Goal: Use online tool/utility: Utilize a website feature to perform a specific function

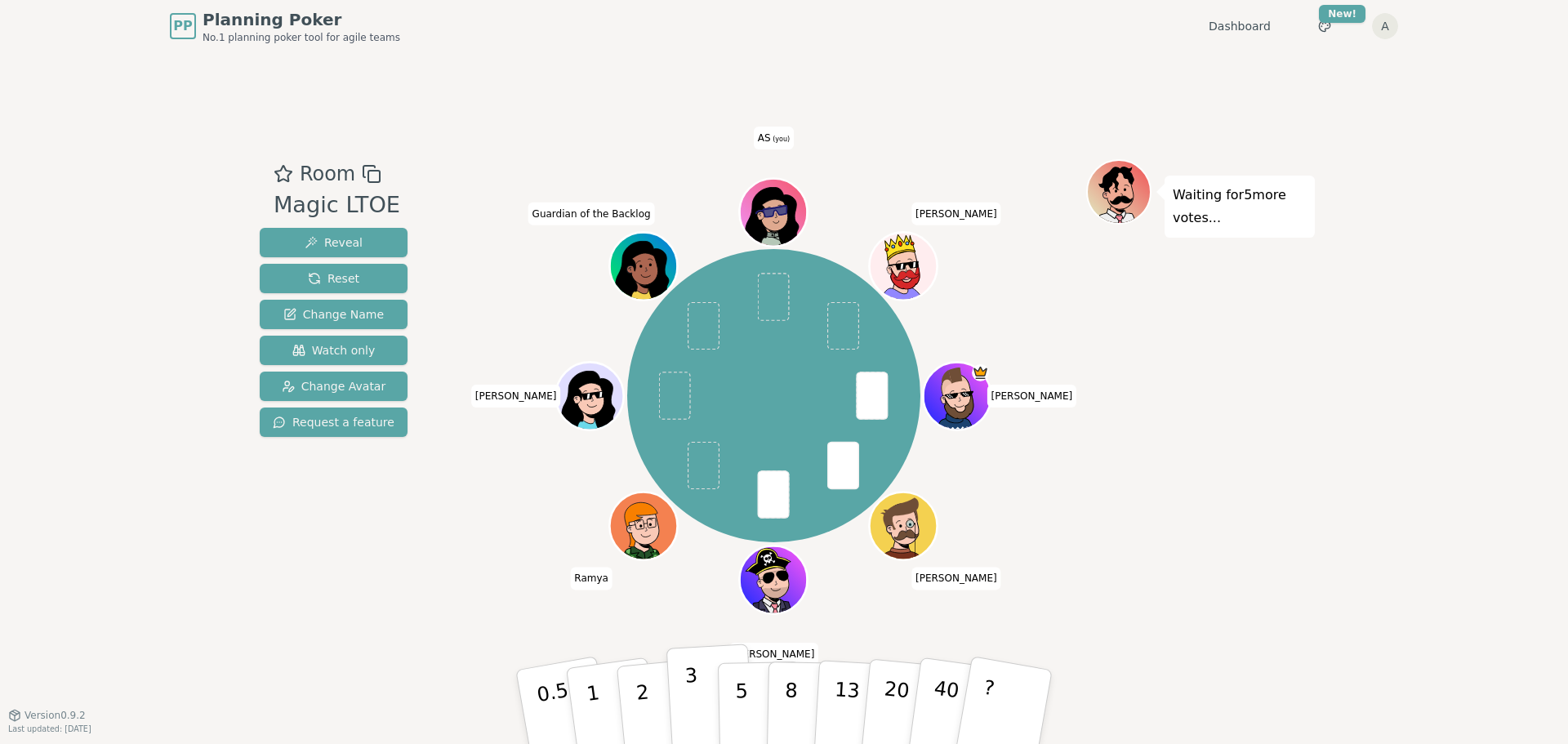
click at [705, 702] on button "3" at bounding box center [711, 707] width 89 height 127
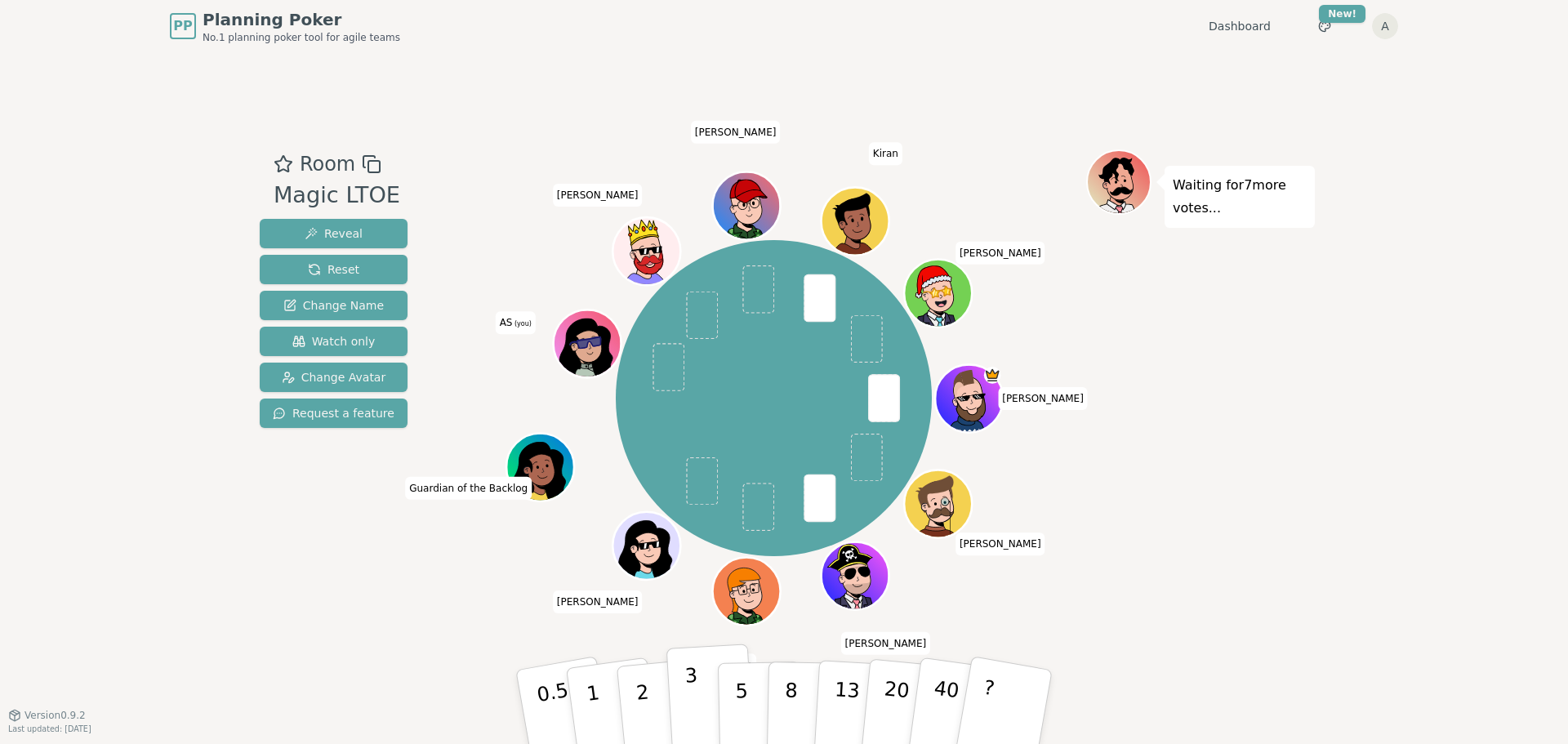
click at [697, 730] on p "3" at bounding box center [692, 709] width 18 height 89
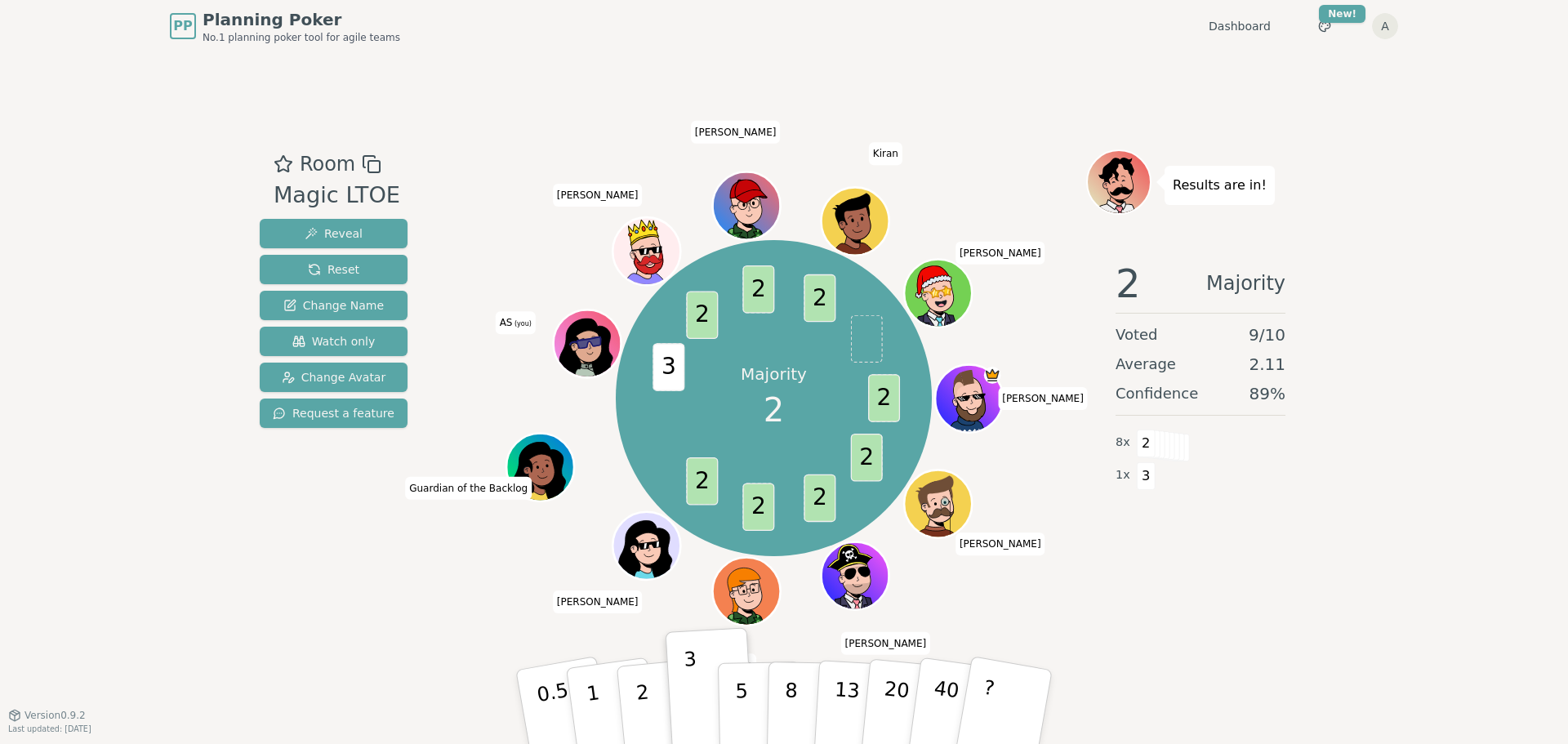
drag, startPoint x: 640, startPoint y: 722, endPoint x: 747, endPoint y: 653, distance: 127.3
click at [643, 715] on p "2" at bounding box center [645, 725] width 21 height 89
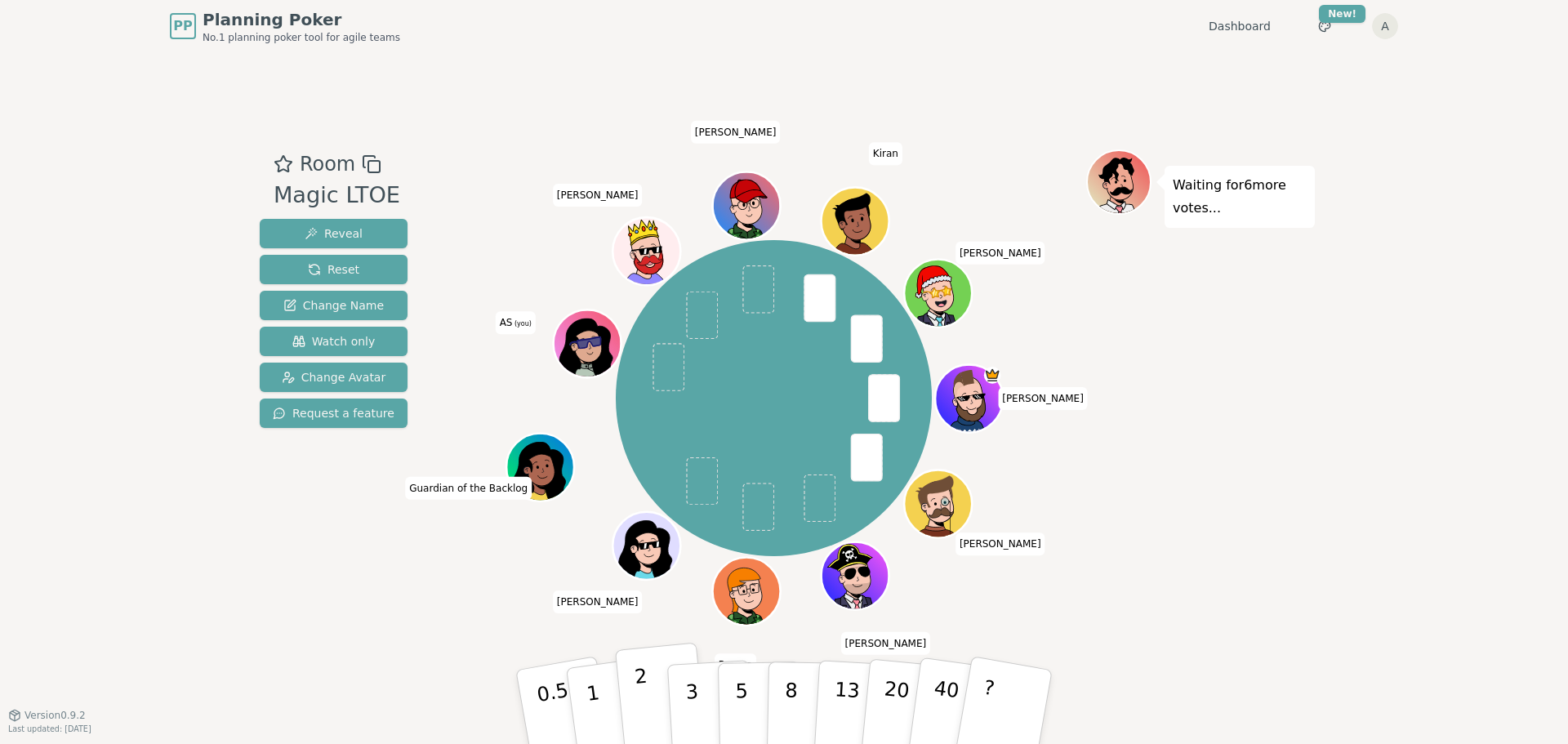
click at [644, 701] on p "2" at bounding box center [644, 710] width 21 height 89
click at [745, 687] on p "5" at bounding box center [741, 707] width 14 height 88
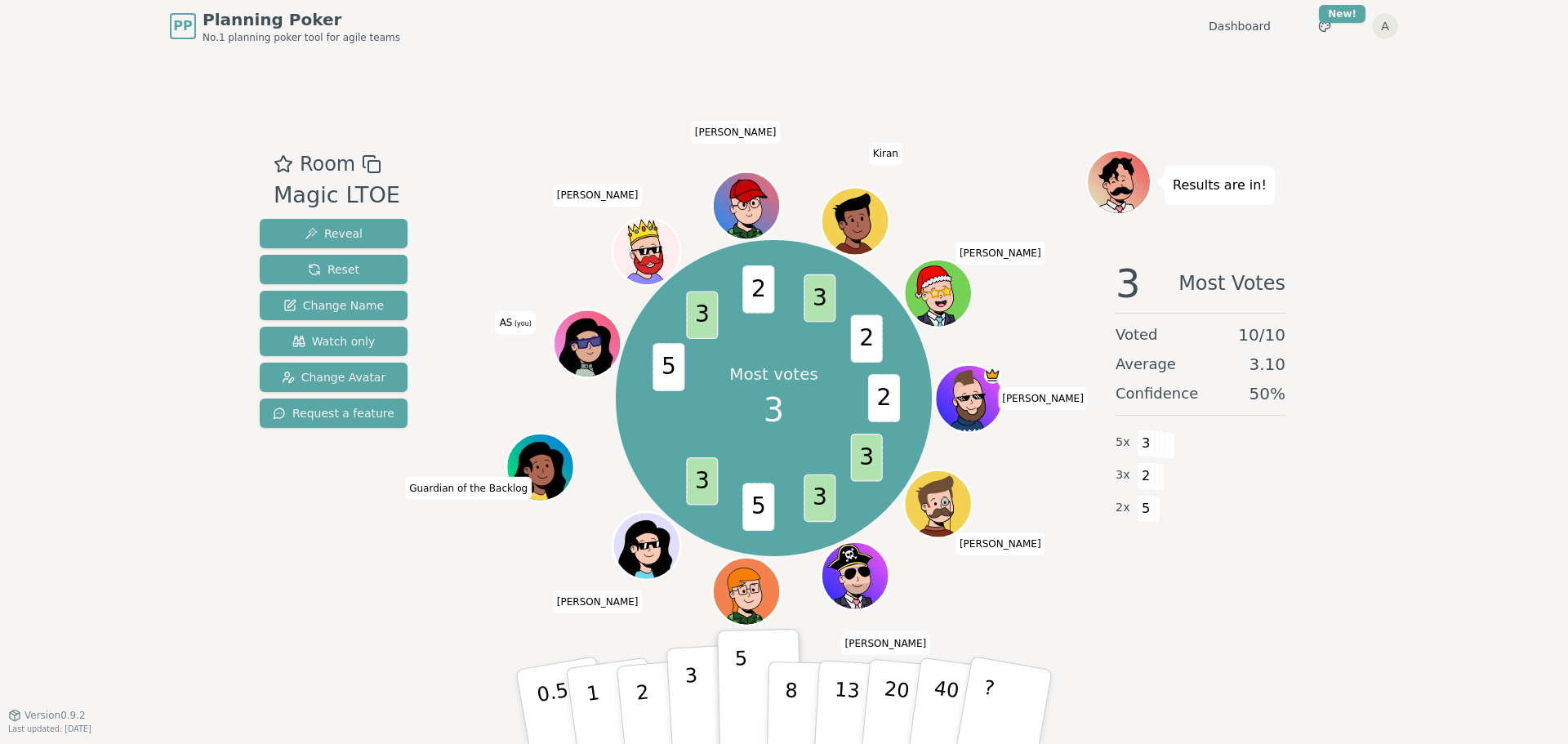
click at [695, 706] on p "3" at bounding box center [692, 709] width 18 height 89
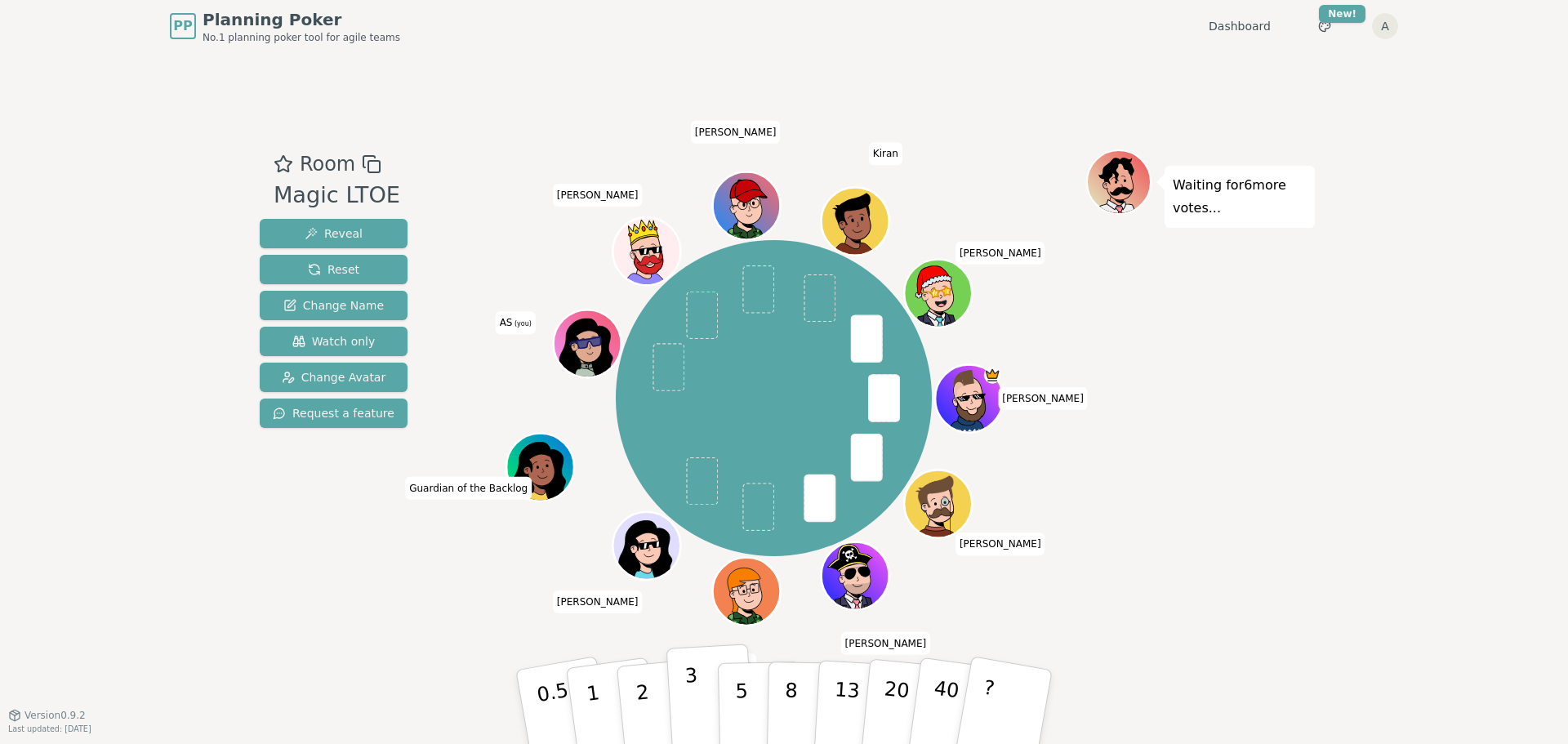
click at [705, 714] on button "3" at bounding box center [711, 707] width 89 height 127
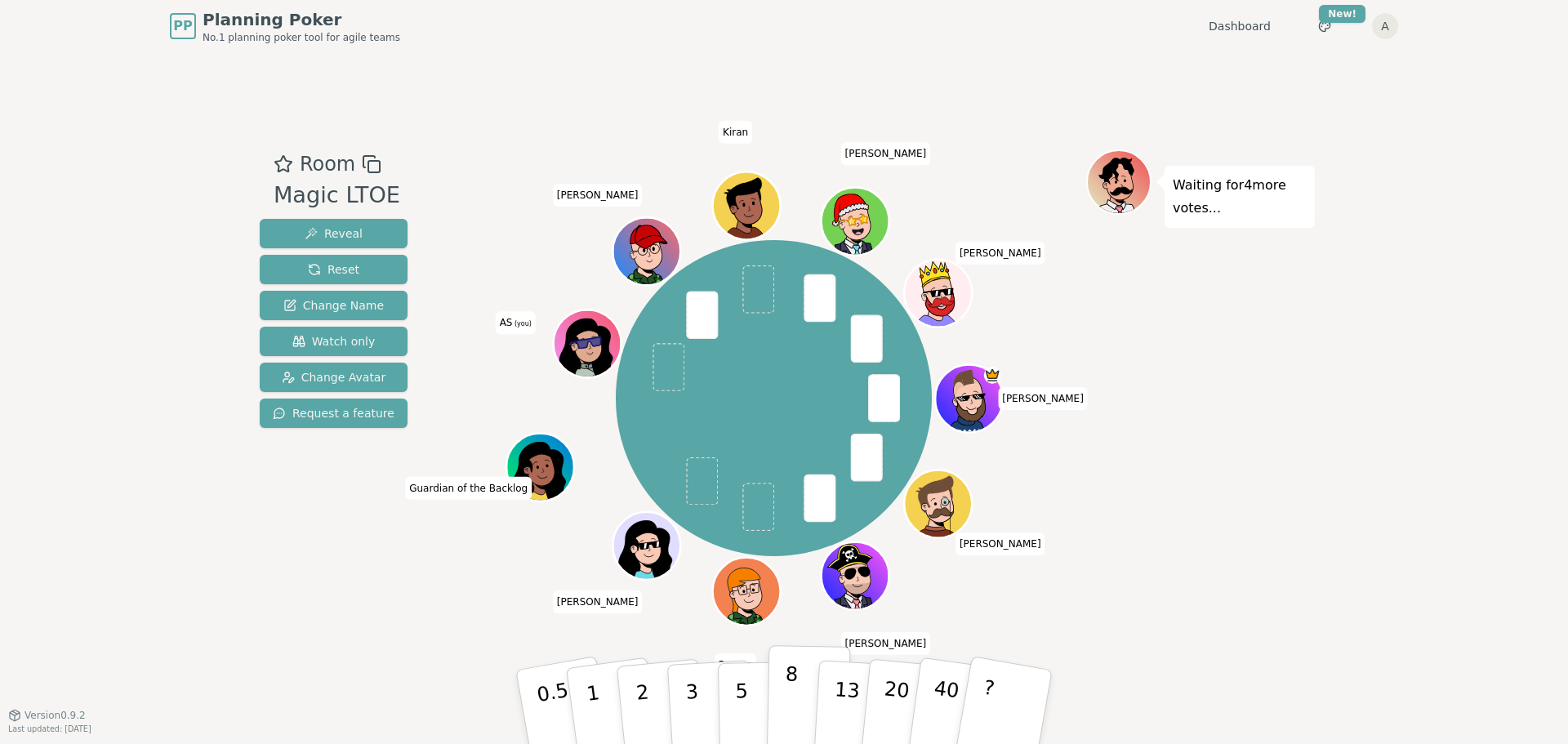
drag, startPoint x: 1103, startPoint y: 601, endPoint x: 786, endPoint y: 689, distance: 329.0
click at [1094, 602] on div "Waiting for 4 more votes..." at bounding box center [1200, 383] width 229 height 467
click at [651, 713] on button "2" at bounding box center [662, 707] width 93 height 130
click at [653, 715] on button "2" at bounding box center [662, 707] width 93 height 130
